Goal: Task Accomplishment & Management: Complete application form

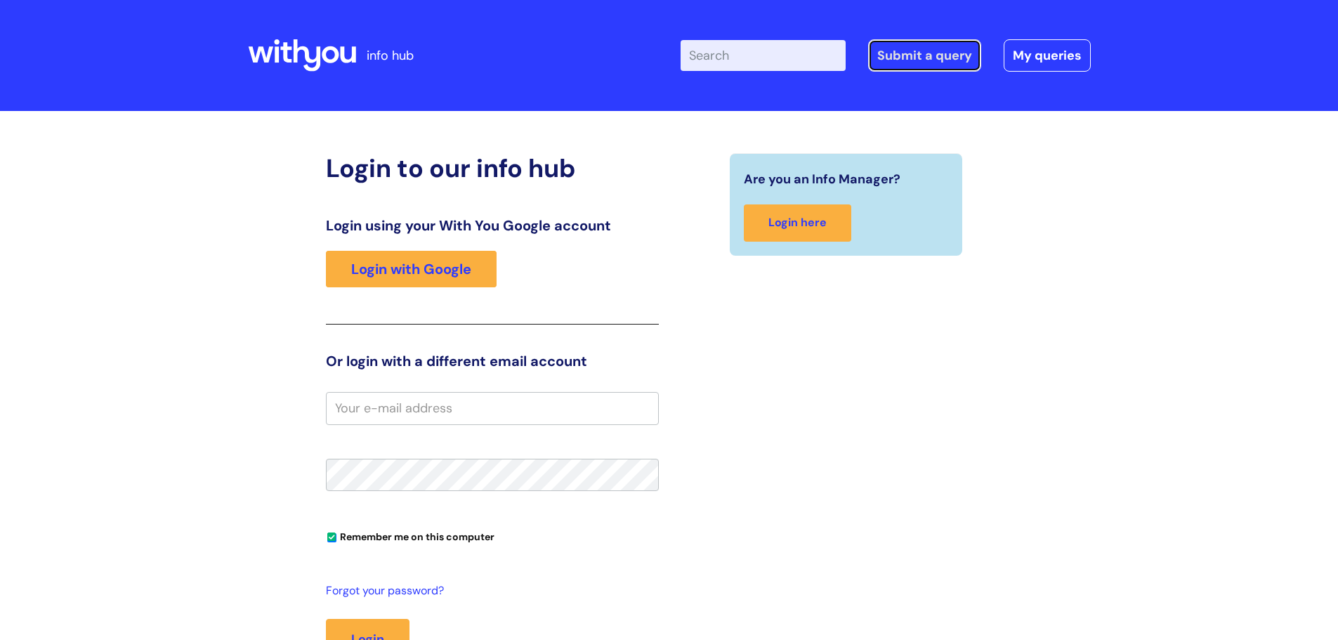
click at [904, 55] on link "Submit a query" at bounding box center [924, 55] width 113 height 32
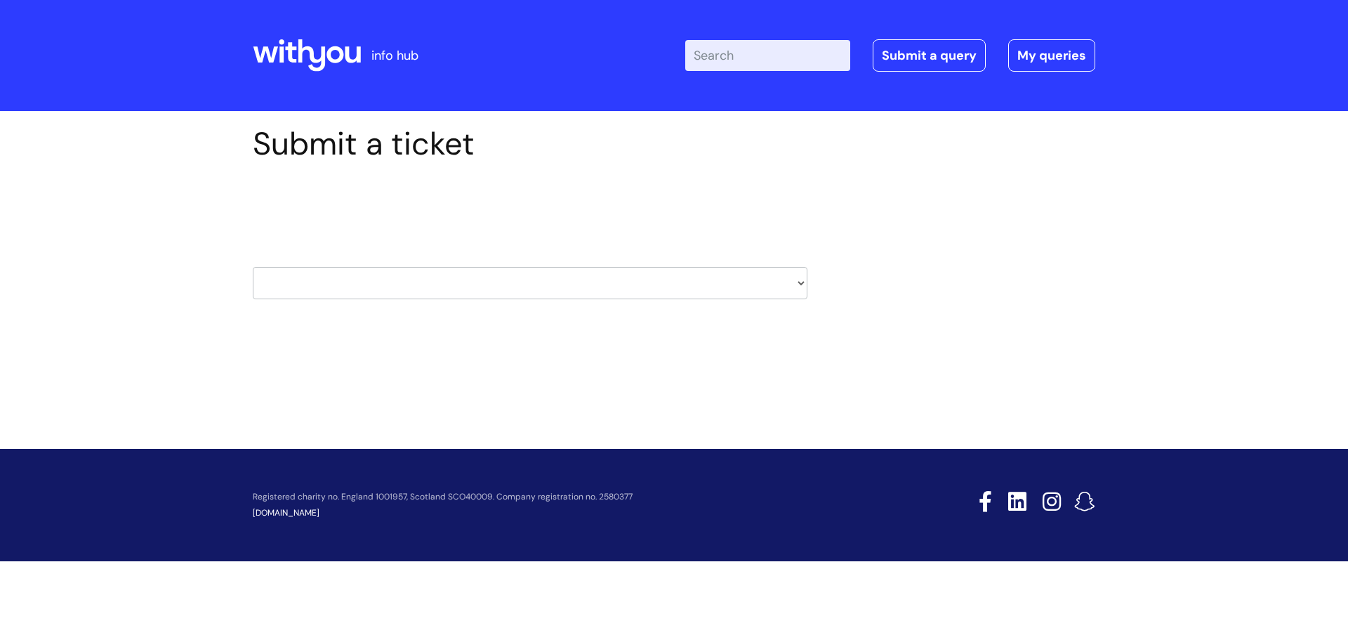
click at [640, 279] on select "HR / People IT and Support Clinical Drug Alerts Finance Accounts Data Support T…" at bounding box center [530, 283] width 555 height 32
select select "it_and_support"
click at [253, 267] on select "HR / People IT and Support Clinical Drug Alerts Finance Accounts Data Support T…" at bounding box center [530, 283] width 555 height 32
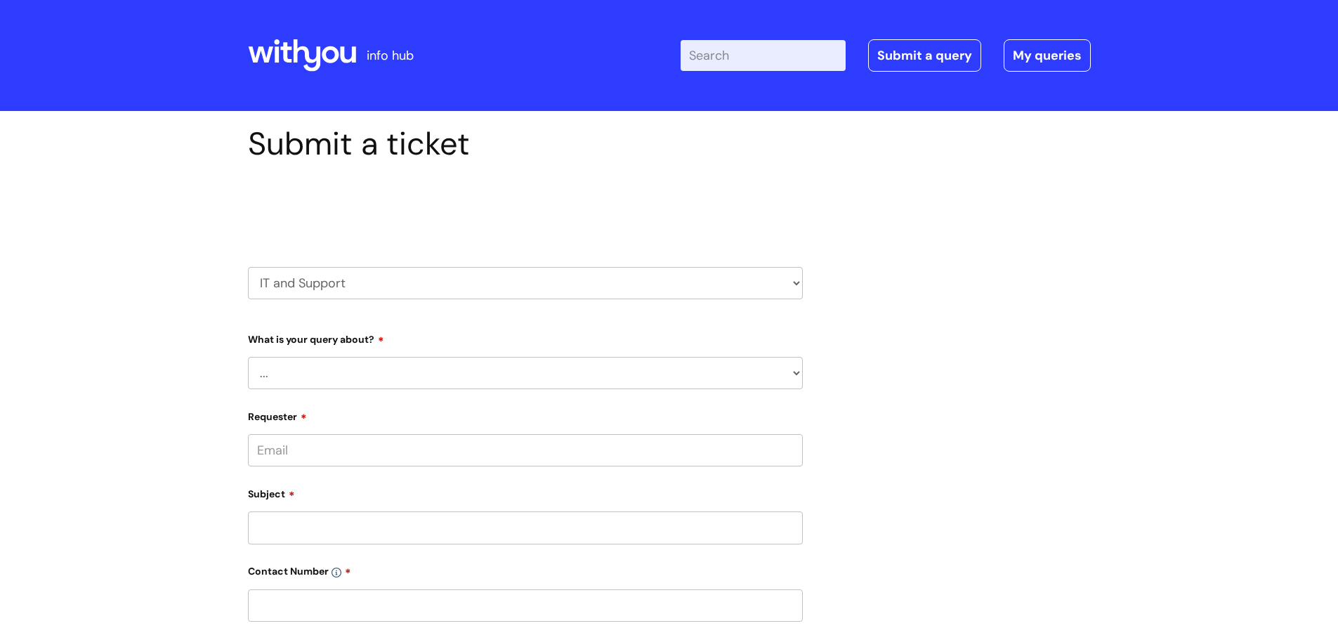
click at [781, 369] on select "... Mobile Phone Reset & MFA Accounts, Starters and Leavers IT Hardware issue I…" at bounding box center [525, 373] width 555 height 32
select select "System/software"
click at [248, 357] on select "... Mobile Phone Reset & MFA Accounts, Starters and Leavers IT Hardware issue I…" at bounding box center [525, 373] width 555 height 32
click at [803, 438] on div "Submit a ticket Select issue type HR / People IT and Support Clinical Drug Aler…" at bounding box center [525, 564] width 576 height 879
click at [794, 443] on select "... Halo PCMIS Iaptus NHS Email CJSM Email Mitel Another System Google (Workspa…" at bounding box center [530, 445] width 543 height 32
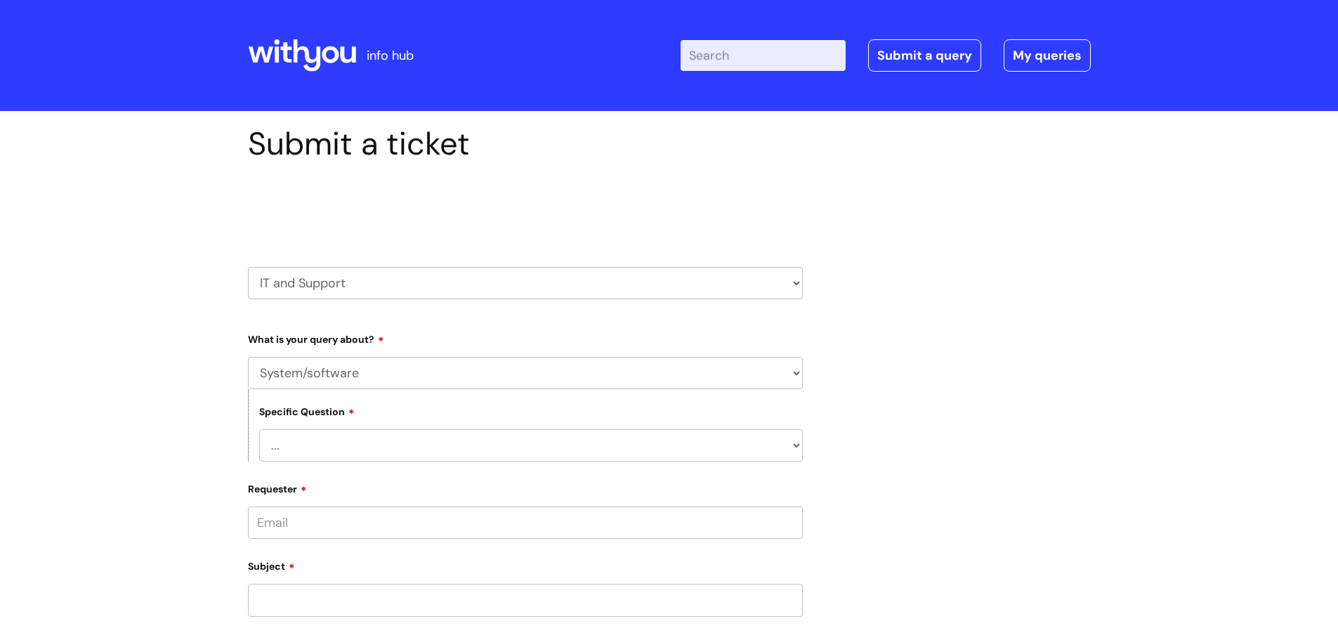
select select "NHS Email"
click at [259, 429] on select "... Halo PCMIS Iaptus NHS Email CJSM Email Mitel Another System Google (Workspa…" at bounding box center [530, 445] width 543 height 32
click at [317, 524] on select "... I’m having a problem logging into [DOMAIN_NAME] I can’t send email in [DOMA…" at bounding box center [530, 517] width 543 height 32
select select "I’m having a problem logging into [DOMAIN_NAME]"
click at [259, 501] on select "... I’m having a problem logging into [DOMAIN_NAME] I can’t send email in [DOMA…" at bounding box center [530, 517] width 543 height 32
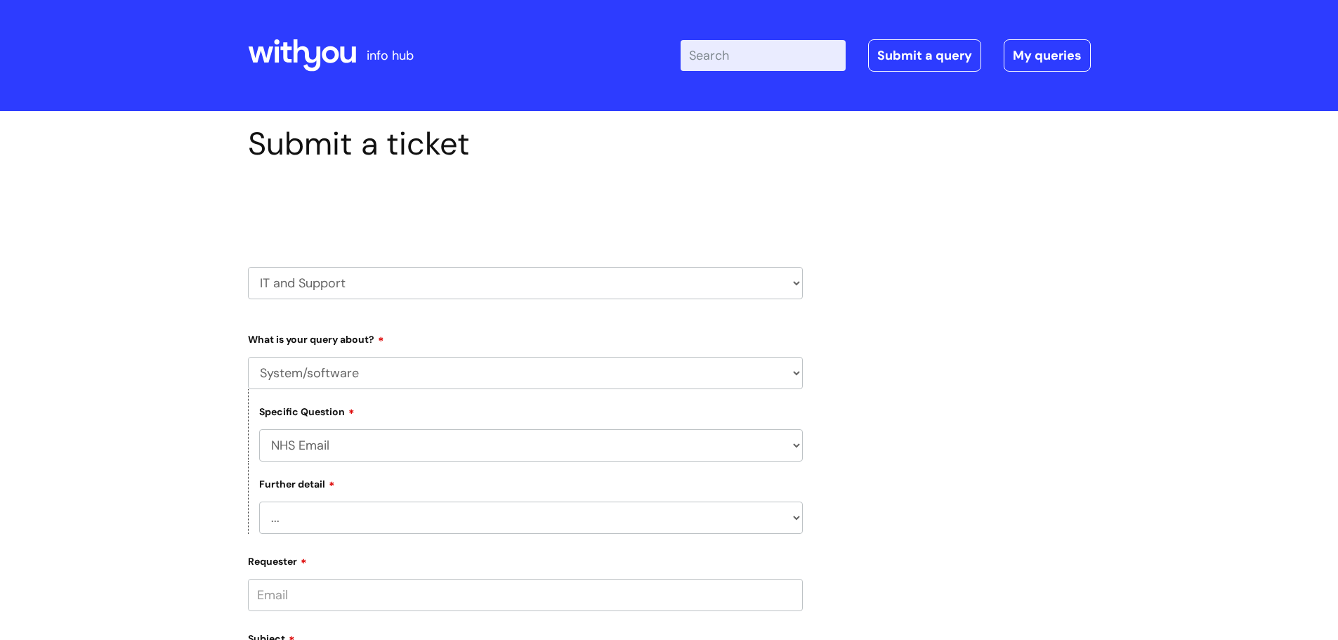
scroll to position [70, 0]
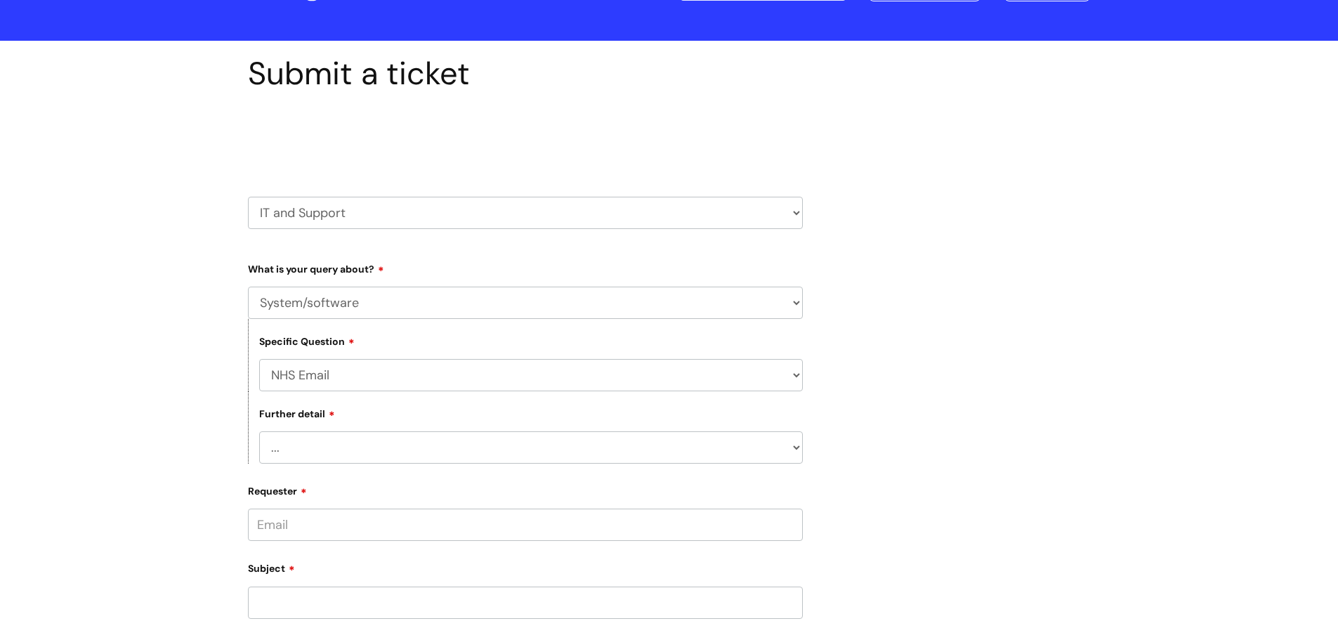
click at [371, 520] on input "Requester" at bounding box center [525, 524] width 555 height 32
click at [419, 577] on form "Type Of Request ... Accounts (Finance) Alerts! (For clinical team) Data Protect…" at bounding box center [525, 633] width 555 height 753
click at [307, 517] on input "[PERSON_NAME]" at bounding box center [525, 524] width 555 height 32
drag, startPoint x: 360, startPoint y: 527, endPoint x: 111, endPoint y: 456, distance: 258.5
click at [111, 456] on div "Submit a ticket Select issue type HR / People IT and Support Clinical Drug Aler…" at bounding box center [669, 553] width 1338 height 1024
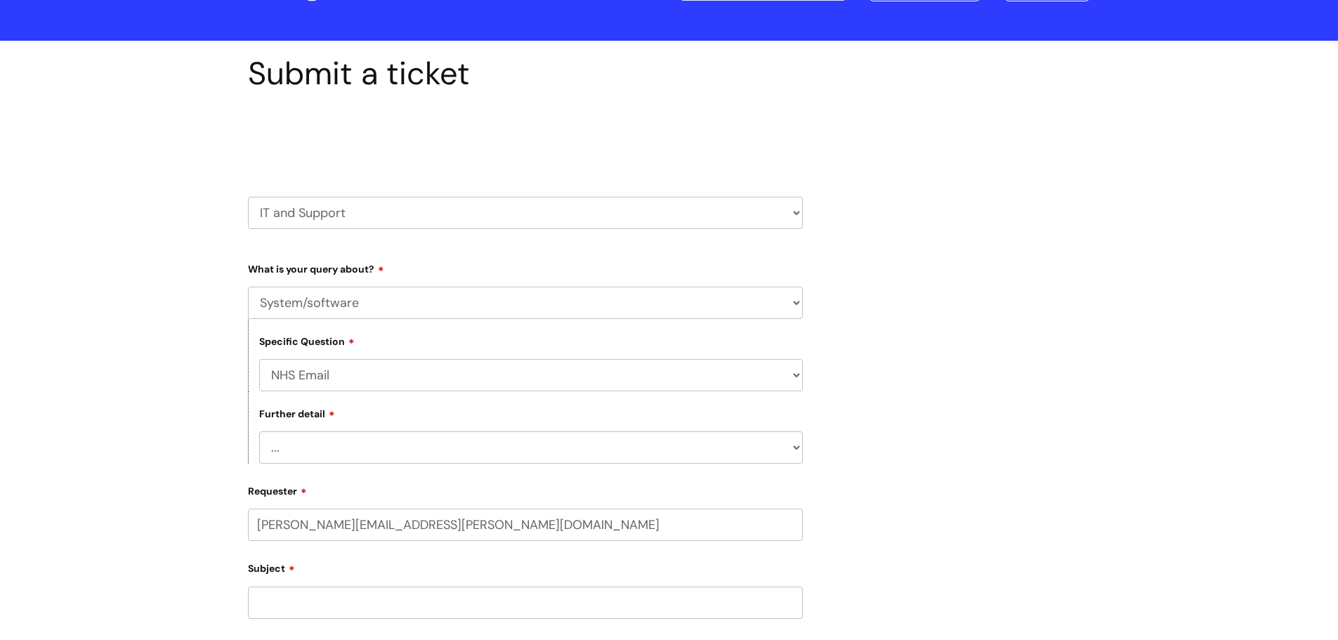
type input "[PERSON_NAME][EMAIL_ADDRESS][PERSON_NAME][DOMAIN_NAME]"
click at [476, 572] on form "Type Of Request ... Accounts (Finance) Alerts! (For clinical team) Data Protect…" at bounding box center [525, 621] width 555 height 728
click at [394, 562] on div at bounding box center [525, 568] width 555 height 55
drag, startPoint x: 384, startPoint y: 574, endPoint x: 356, endPoint y: 561, distance: 30.8
click at [381, 569] on input "text" at bounding box center [525, 579] width 555 height 32
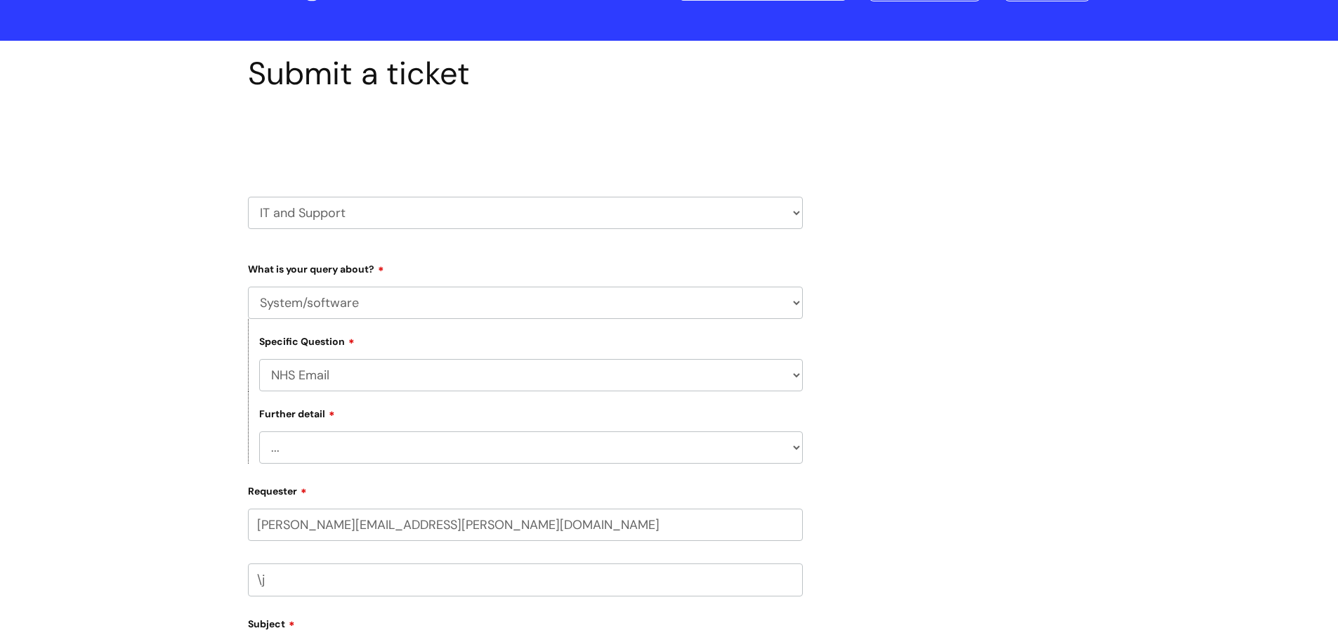
type input "\"
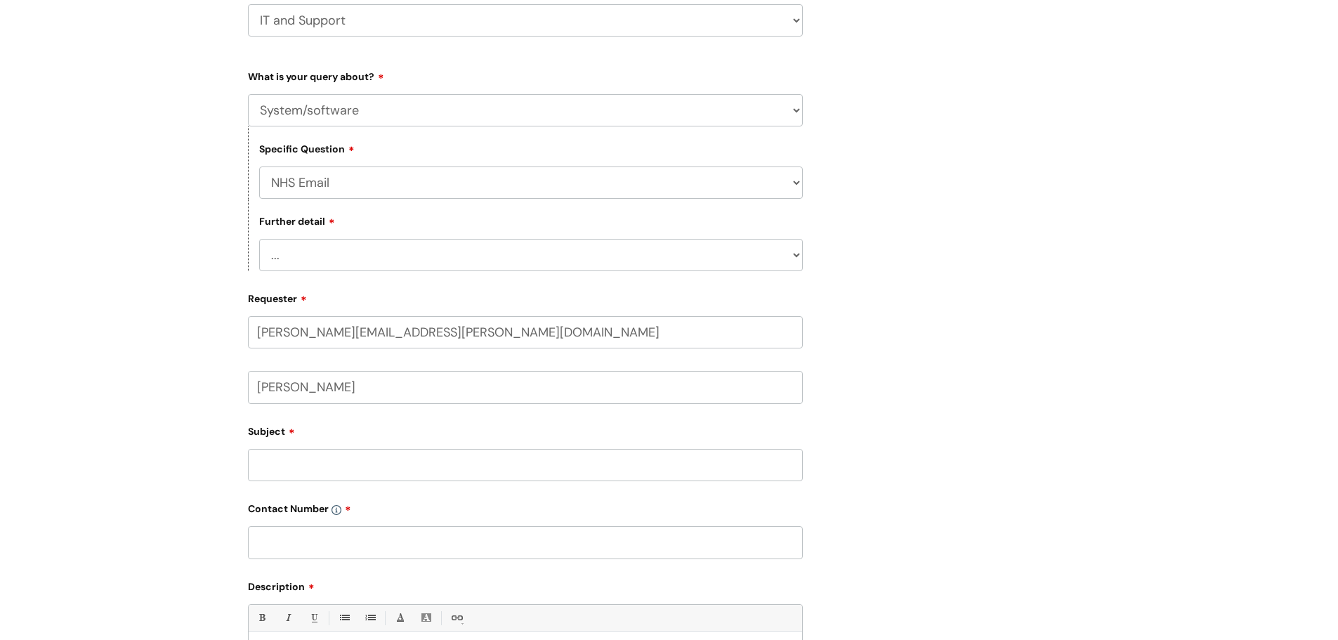
scroll to position [281, 0]
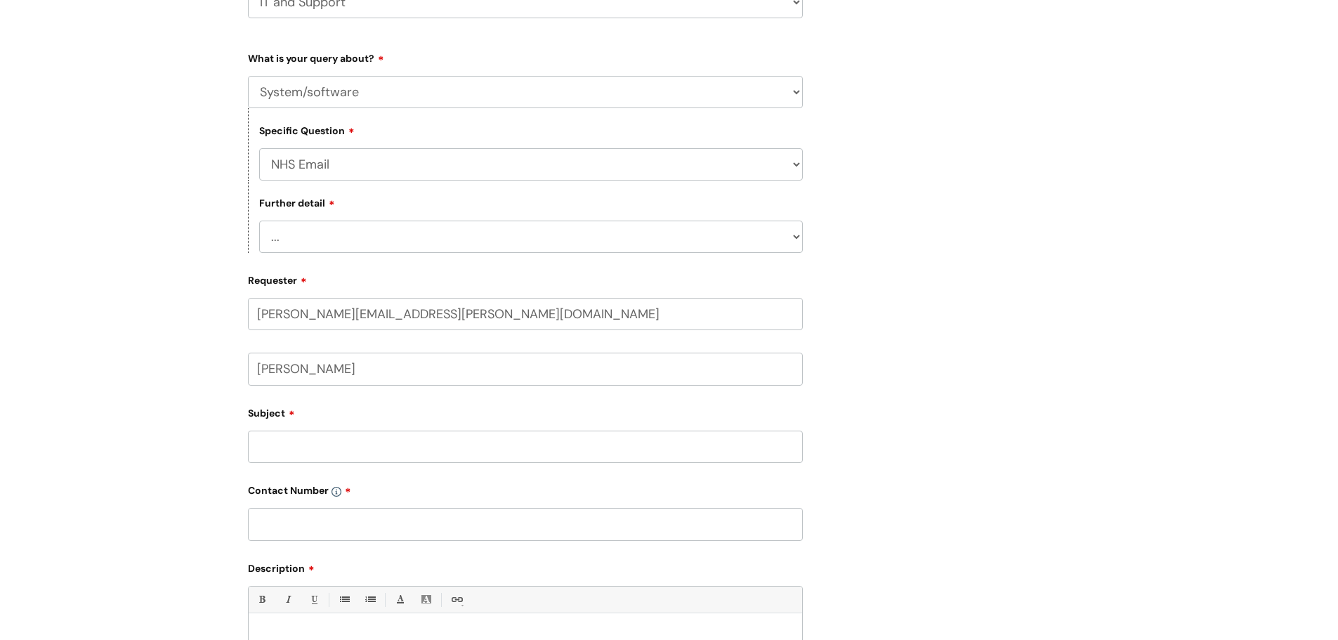
type input "[PERSON_NAME]"
click at [369, 454] on input "Subject" at bounding box center [525, 446] width 555 height 32
type input "NHS Email"
click at [324, 533] on input "text" at bounding box center [525, 524] width 555 height 32
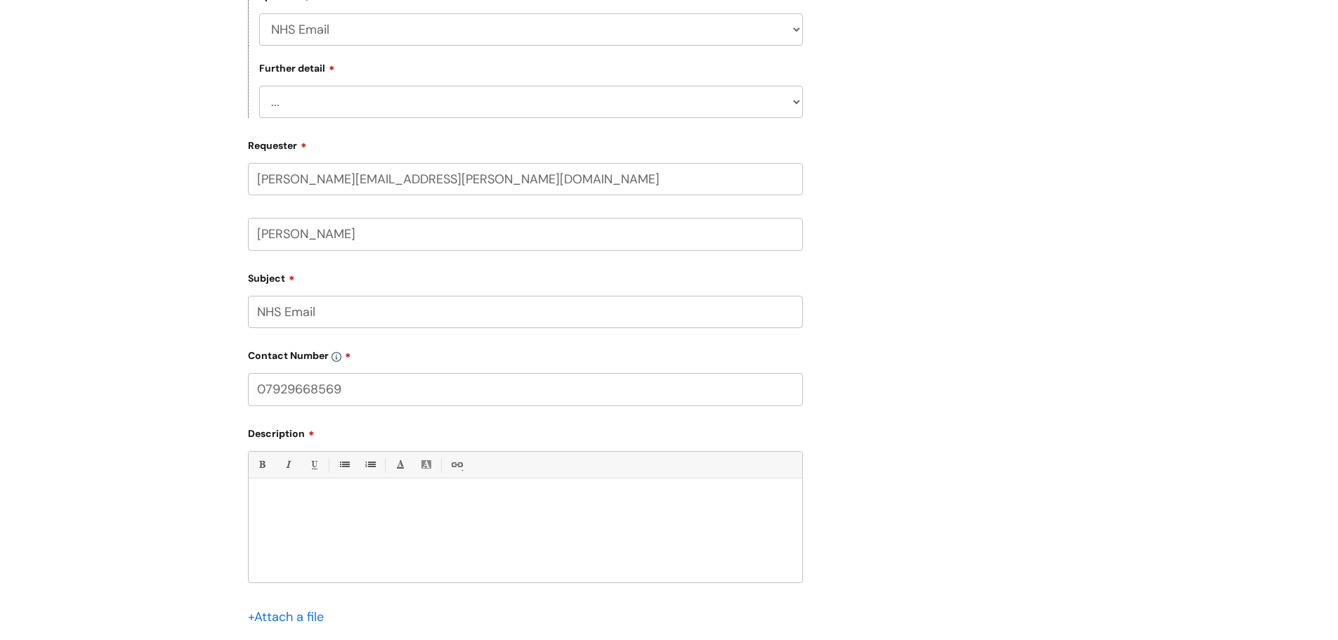
scroll to position [421, 0]
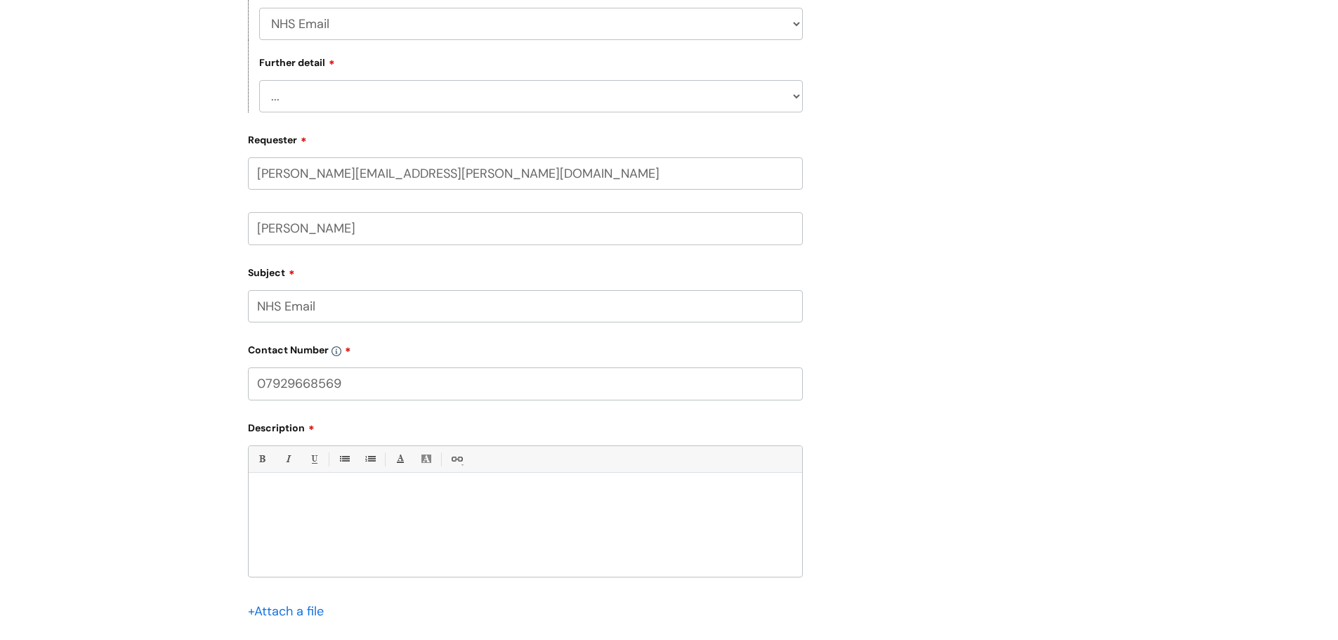
type input "07929668569"
click at [334, 499] on p at bounding box center [525, 496] width 532 height 13
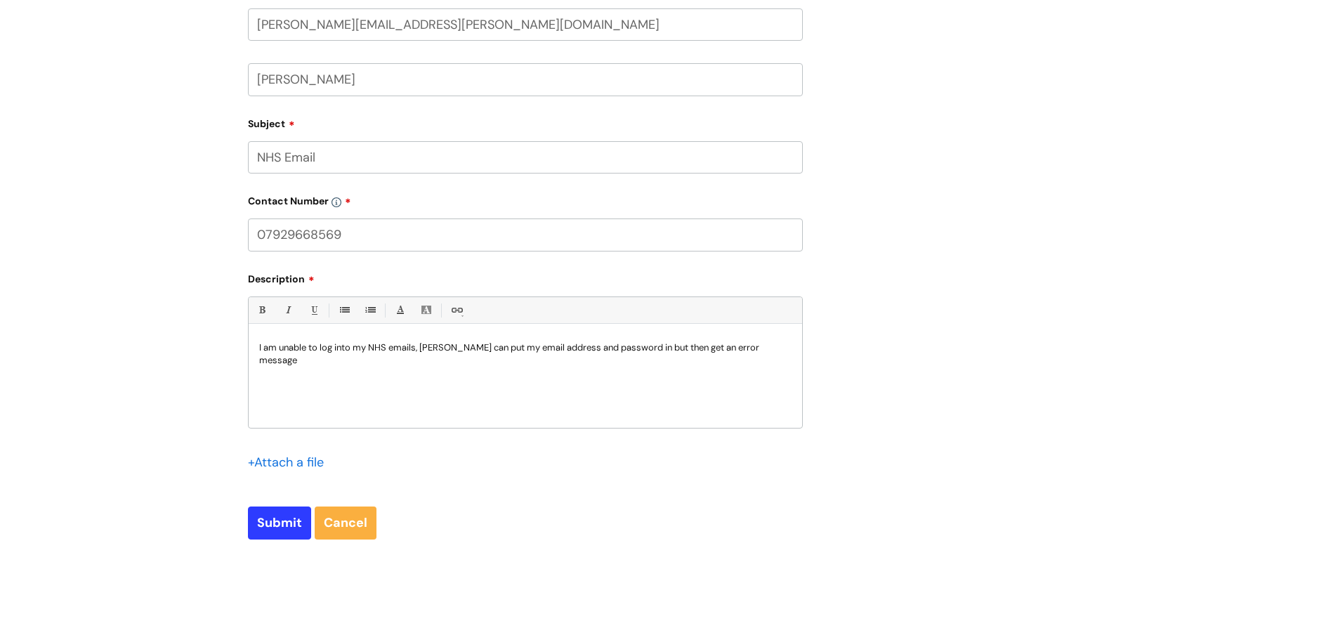
scroll to position [632, 0]
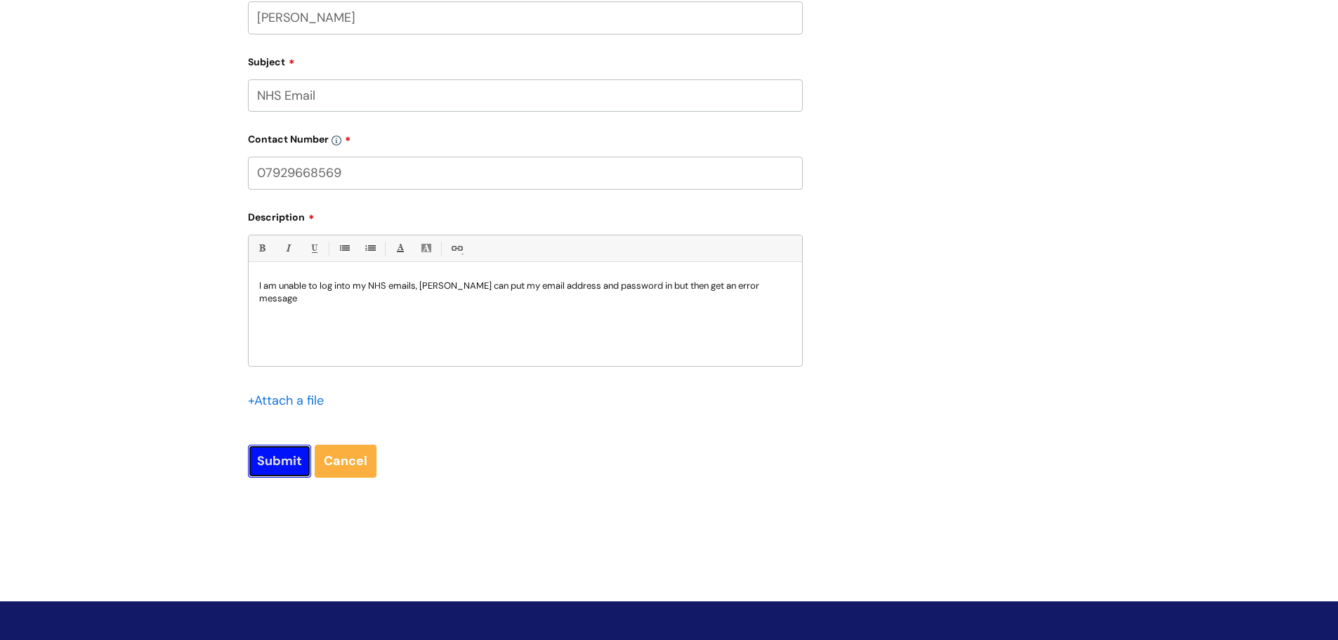
click at [265, 462] on input "Submit" at bounding box center [279, 460] width 63 height 32
type input "Please Wait..."
